Goal: Task Accomplishment & Management: Manage account settings

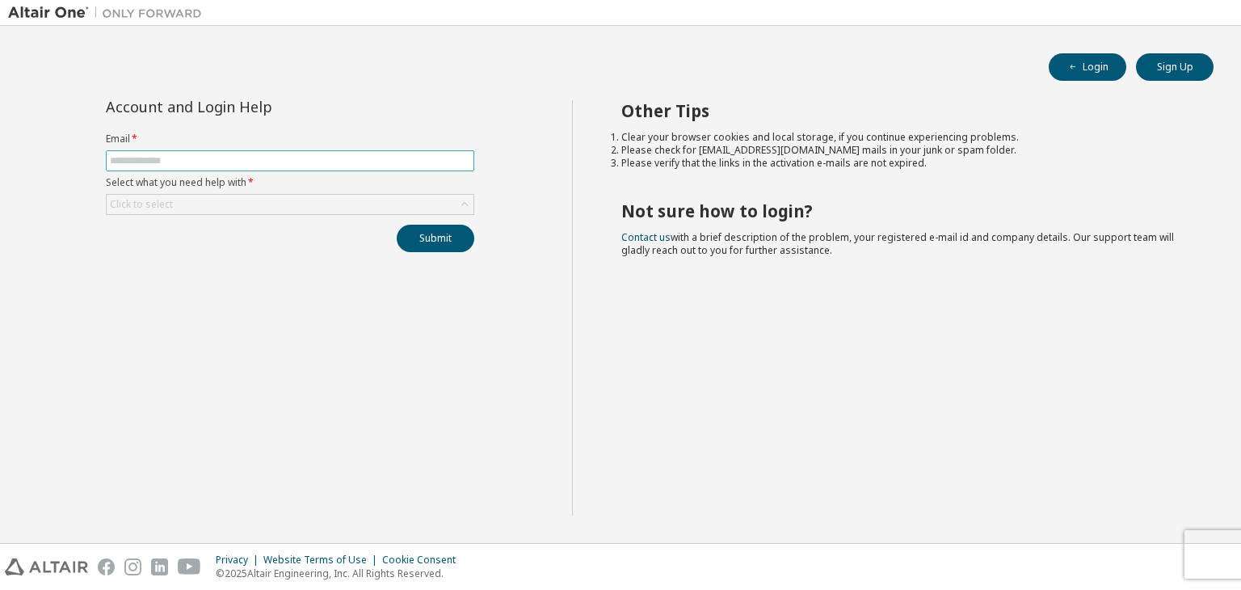
click at [175, 158] on input "text" at bounding box center [290, 160] width 360 height 13
drag, startPoint x: 174, startPoint y: 161, endPoint x: 133, endPoint y: 276, distance: 122.6
click at [134, 276] on div "Account and Login Help Email * Select what you need help with * Click to select…" at bounding box center [290, 307] width 564 height 415
click at [197, 162] on input "text" at bounding box center [290, 160] width 360 height 13
paste input "**********"
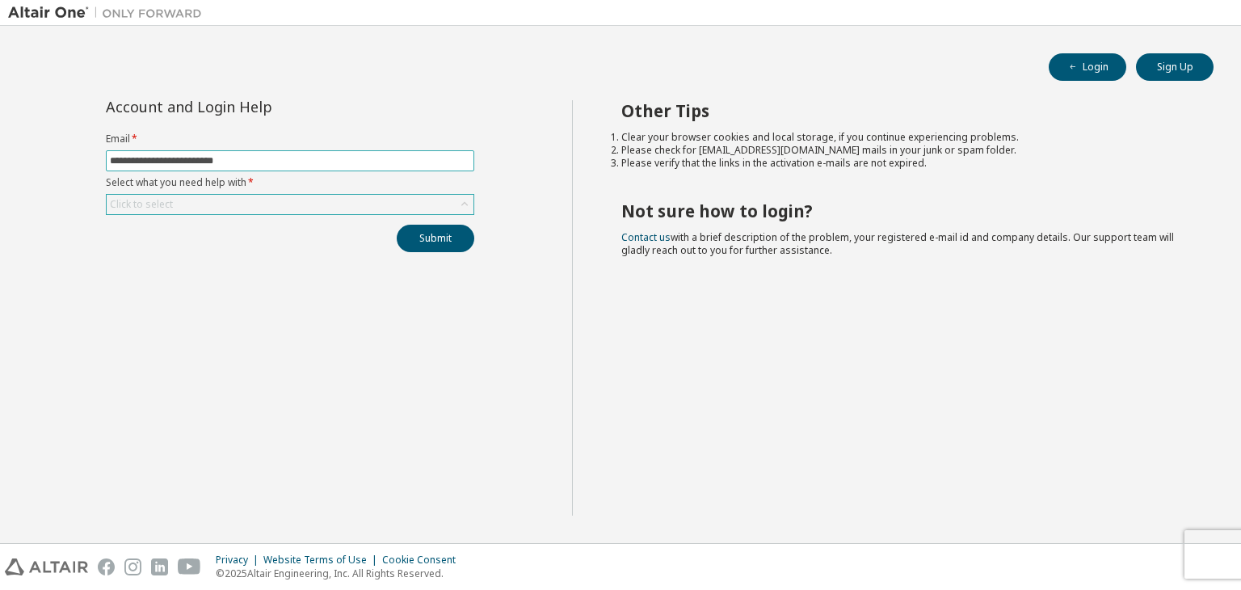
type input "**********"
click at [225, 201] on div "Click to select" at bounding box center [290, 204] width 367 height 19
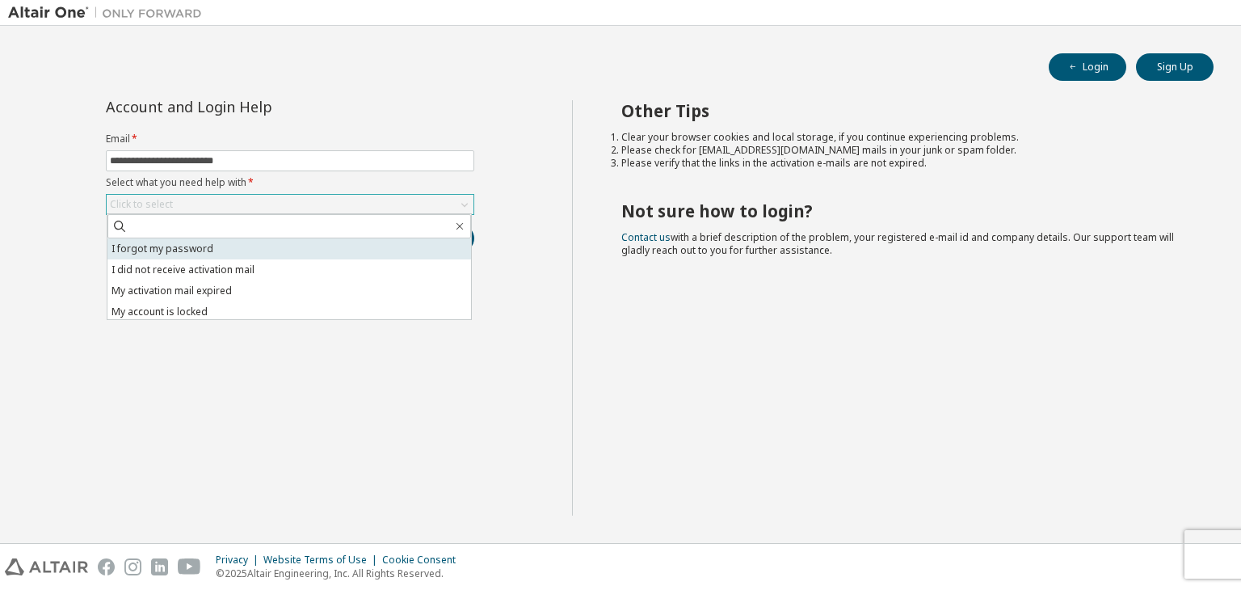
click at [224, 250] on li "I forgot my password" at bounding box center [288, 248] width 363 height 21
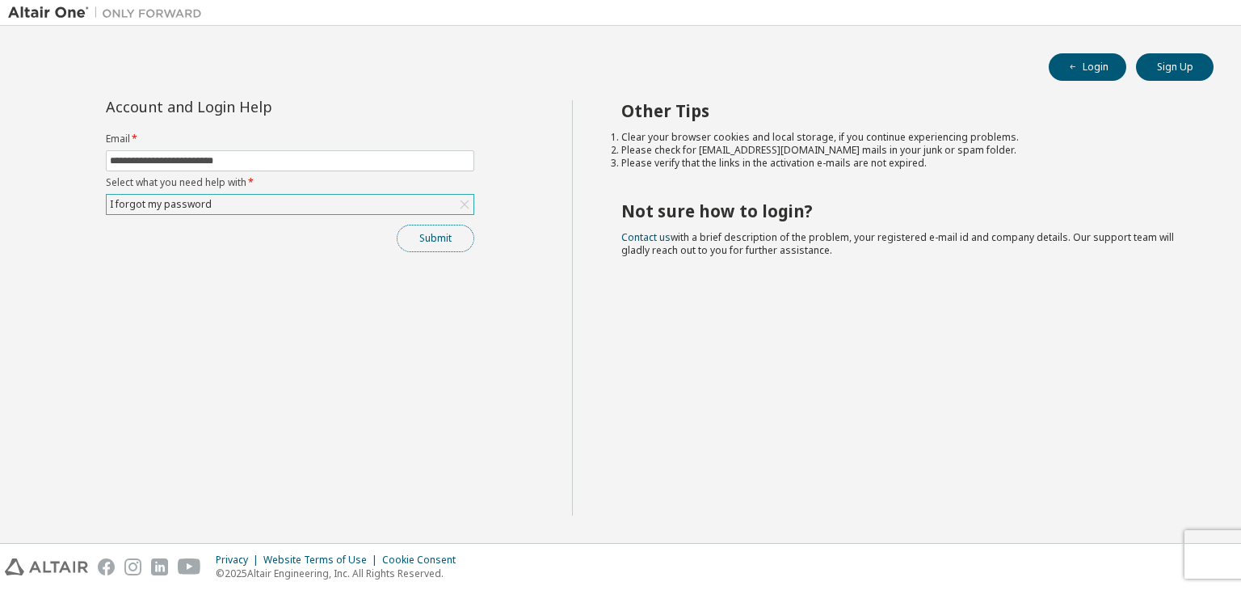
click at [444, 237] on button "Submit" at bounding box center [436, 238] width 78 height 27
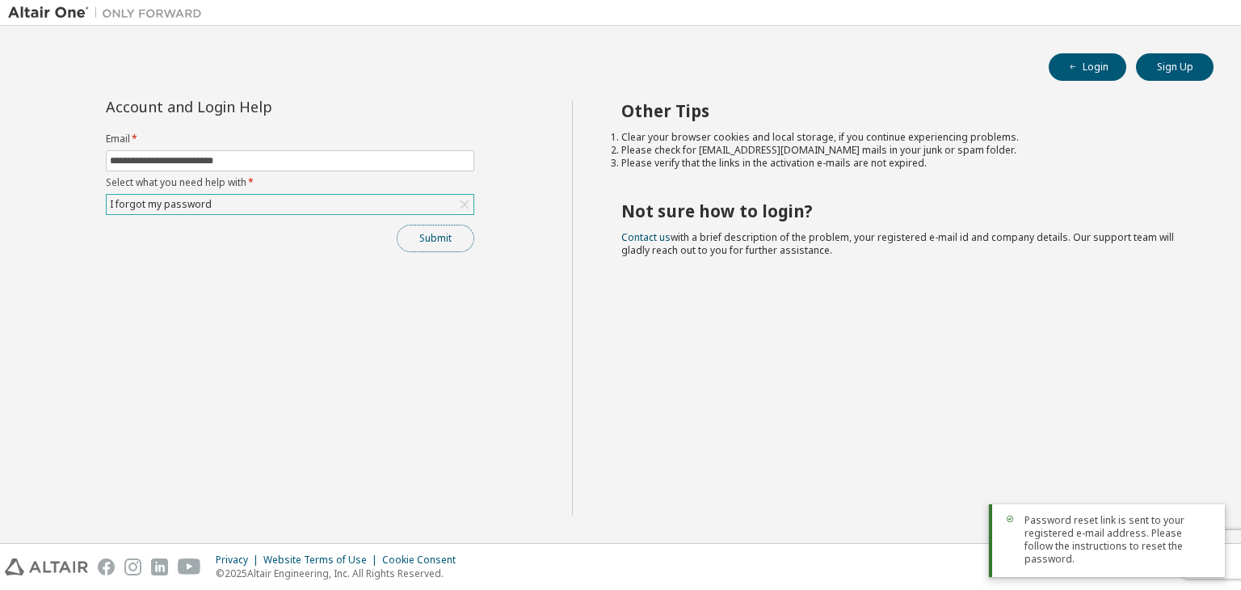
click at [439, 240] on button "Submit" at bounding box center [436, 238] width 78 height 27
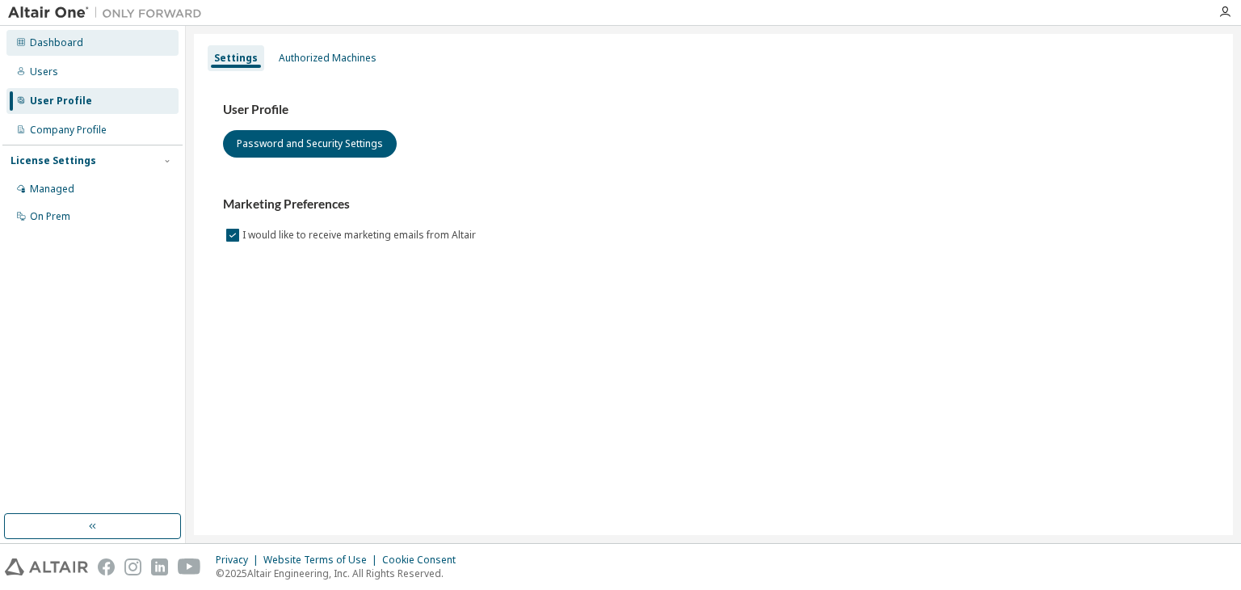
click at [99, 49] on div "Dashboard" at bounding box center [92, 43] width 172 height 26
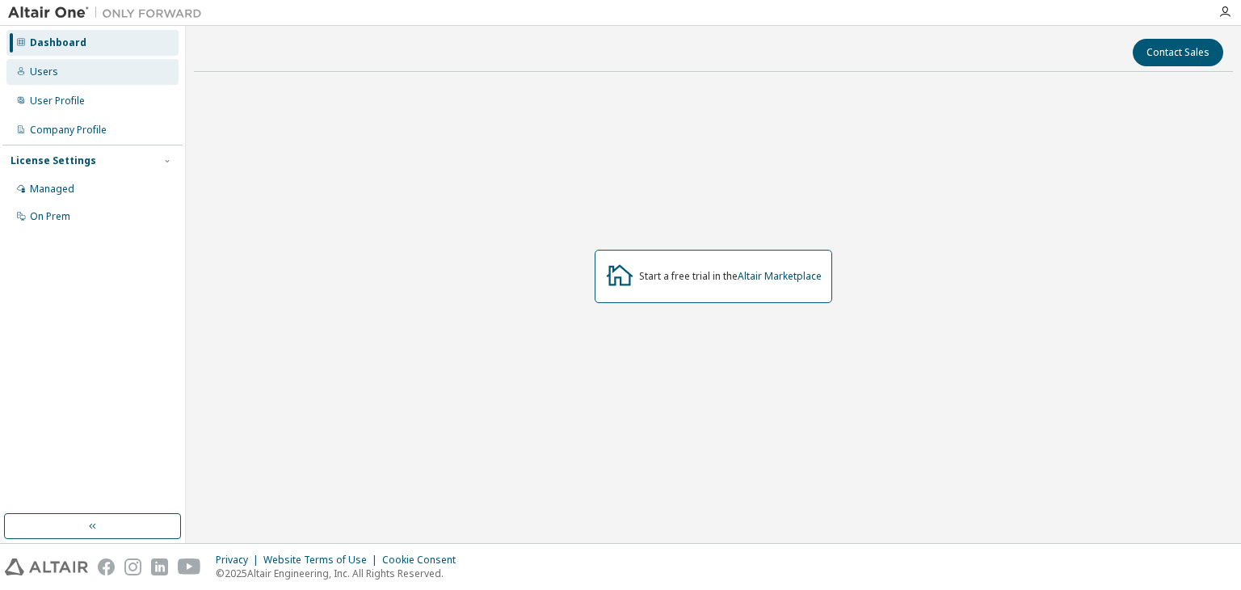
click at [100, 77] on div "Users" at bounding box center [92, 72] width 172 height 26
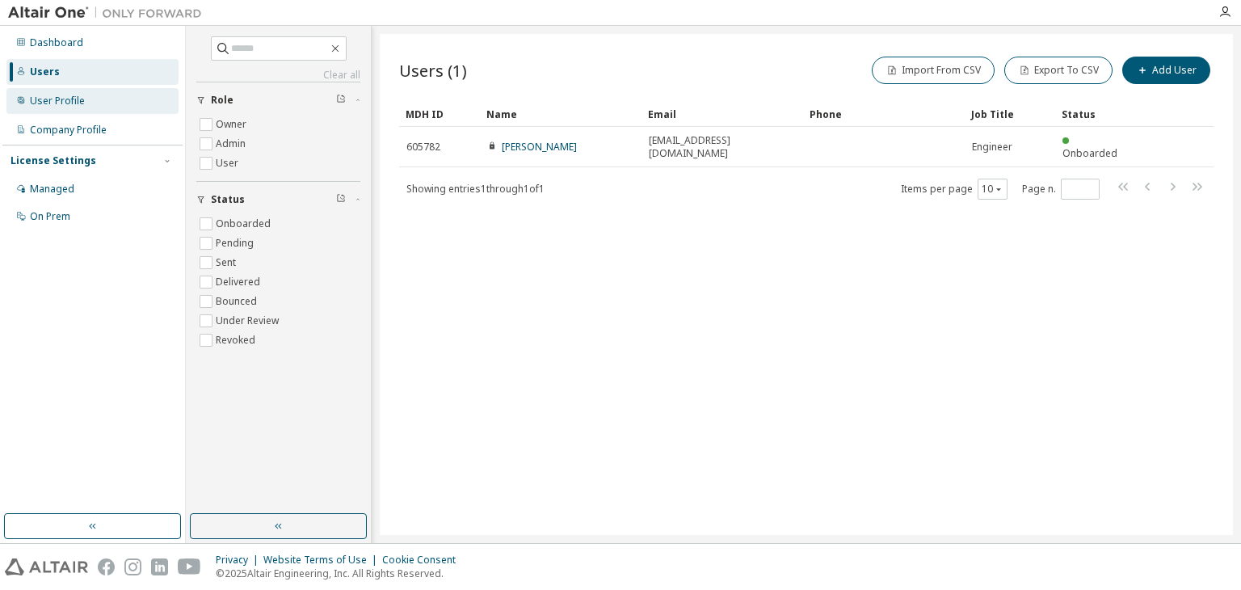
click at [105, 107] on div "User Profile" at bounding box center [92, 101] width 172 height 26
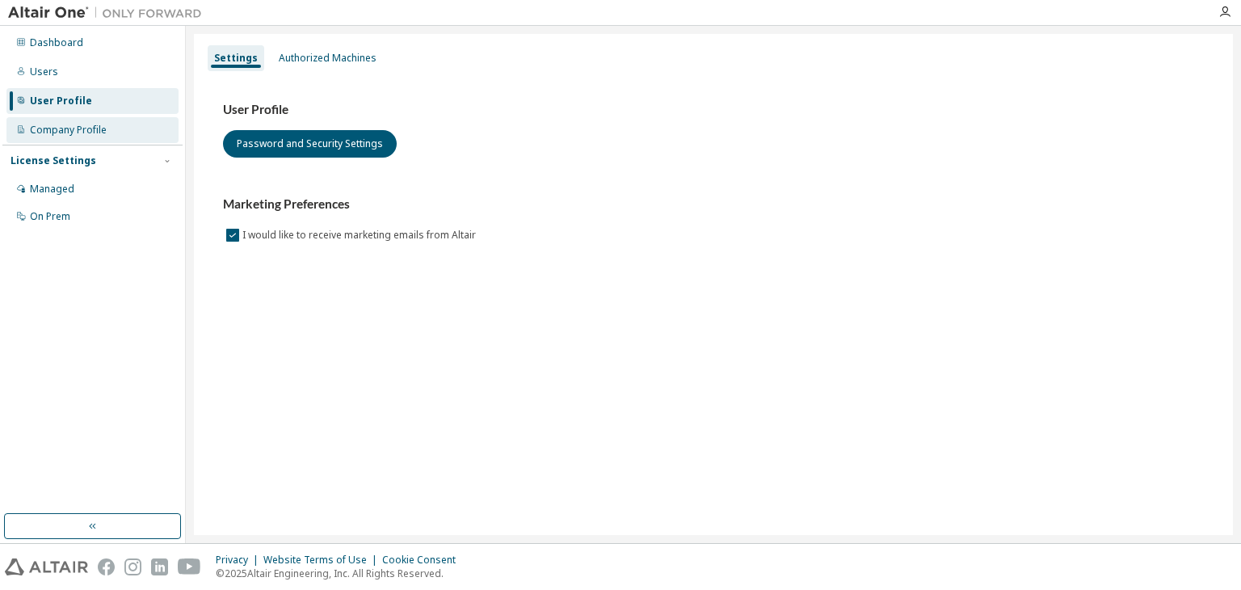
click at [109, 133] on div "Company Profile" at bounding box center [92, 130] width 172 height 26
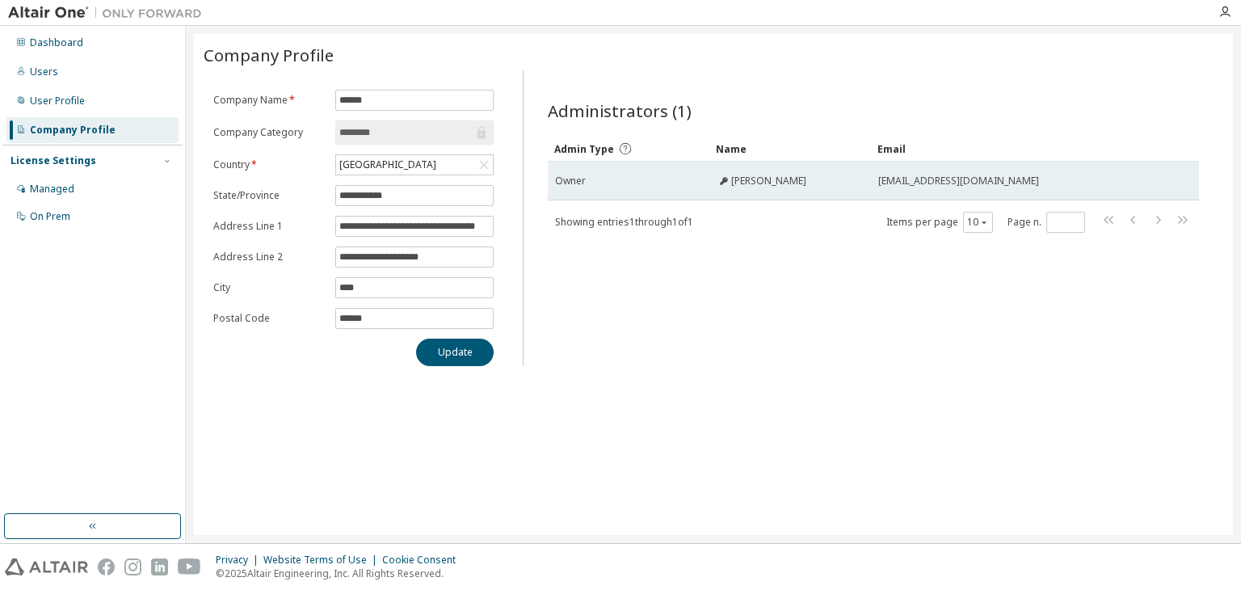
click at [724, 178] on icon at bounding box center [724, 181] width 8 height 8
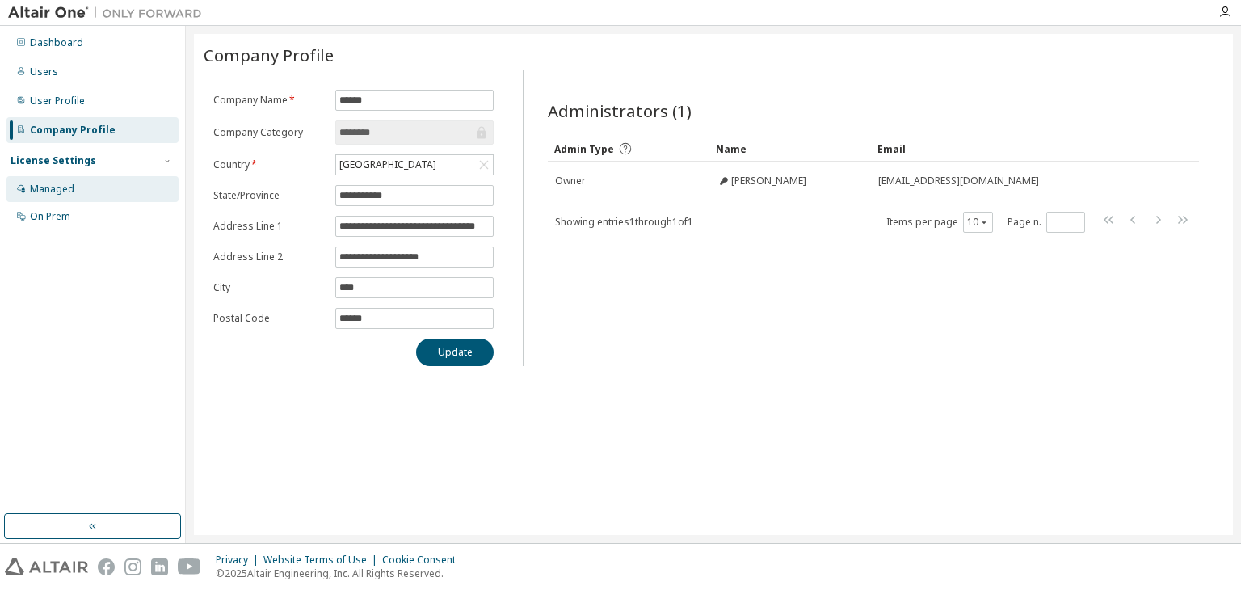
click at [105, 197] on div "Managed" at bounding box center [92, 189] width 172 height 26
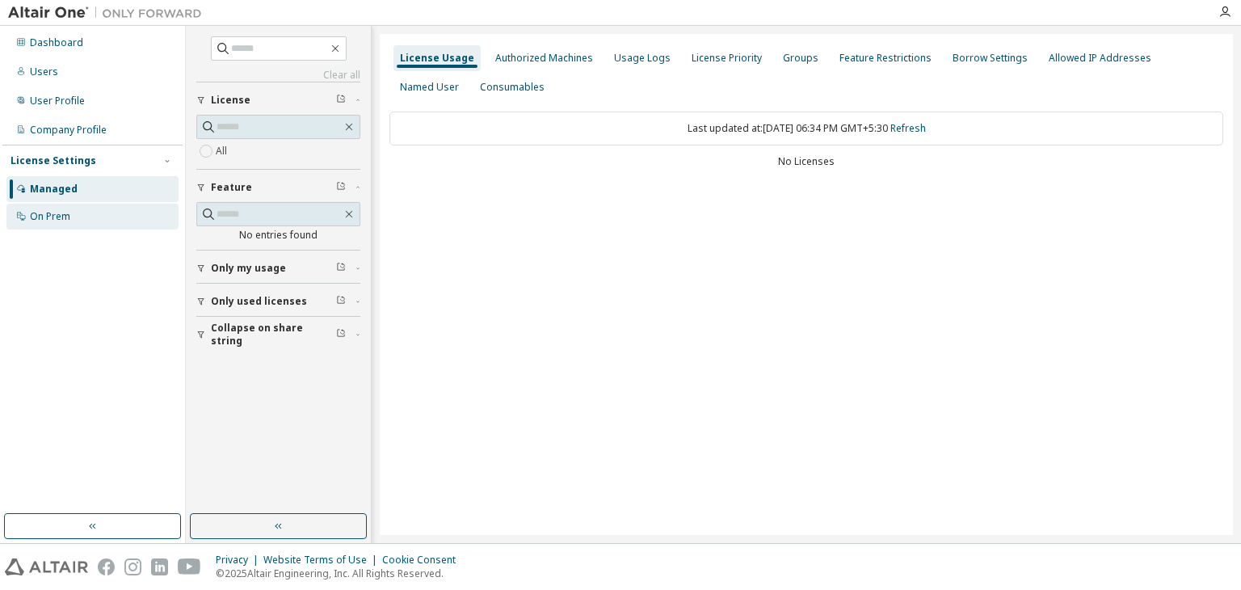
click at [100, 221] on div "On Prem" at bounding box center [92, 217] width 172 height 26
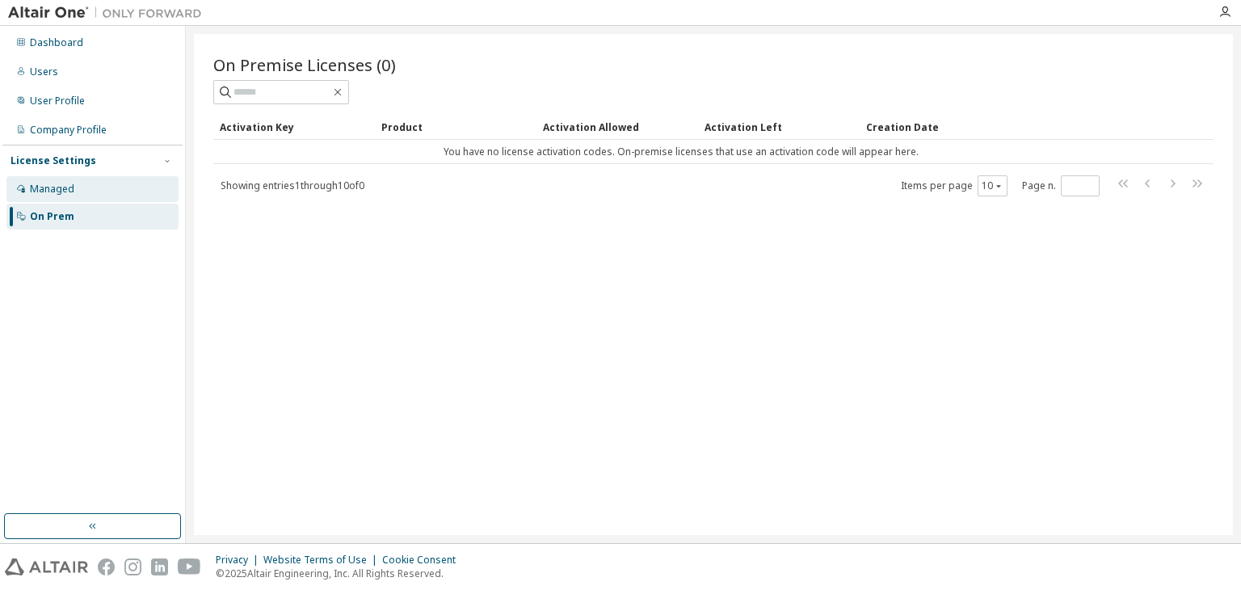
click at [100, 201] on div "Managed" at bounding box center [92, 189] width 172 height 26
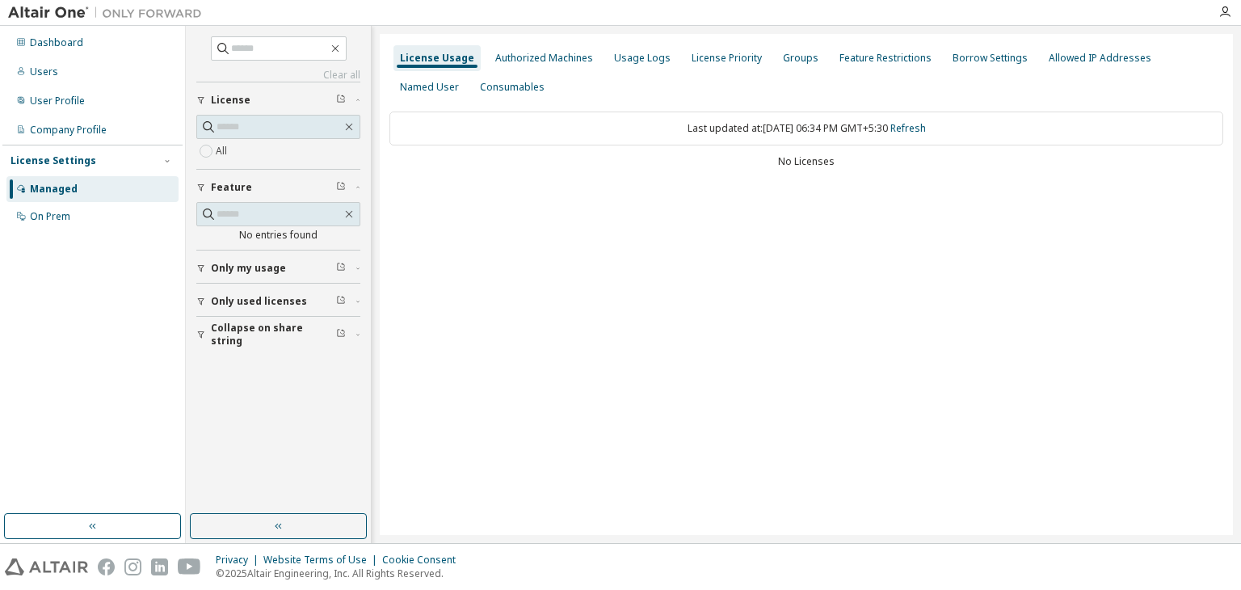
click at [58, 6] on img at bounding box center [109, 13] width 202 height 16
click at [58, 9] on img at bounding box center [109, 13] width 202 height 16
